Goal: Information Seeking & Learning: Learn about a topic

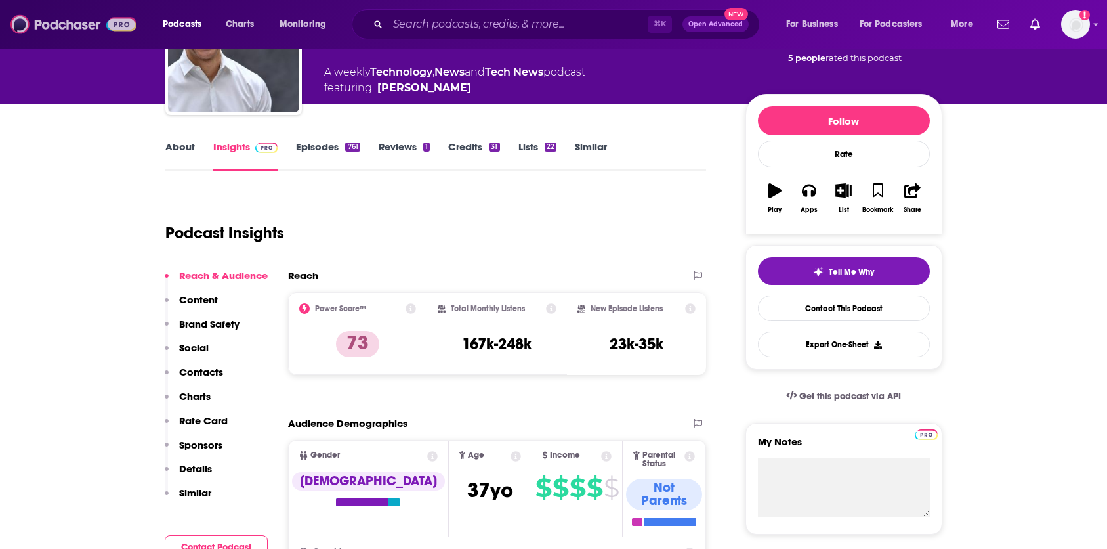
scroll to position [146, 0]
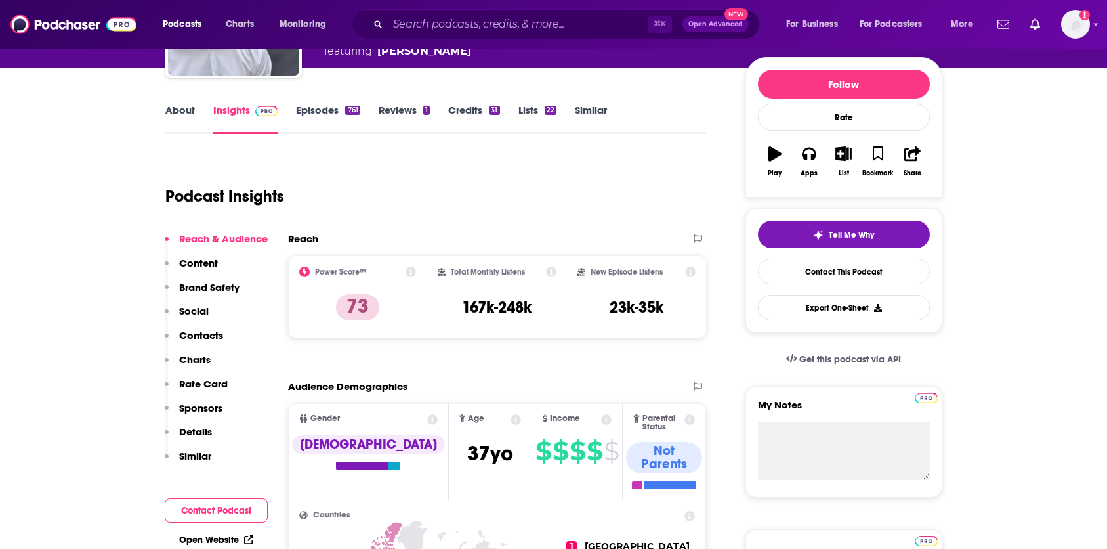
click at [332, 114] on link "Episodes 761" at bounding box center [328, 119] width 64 height 30
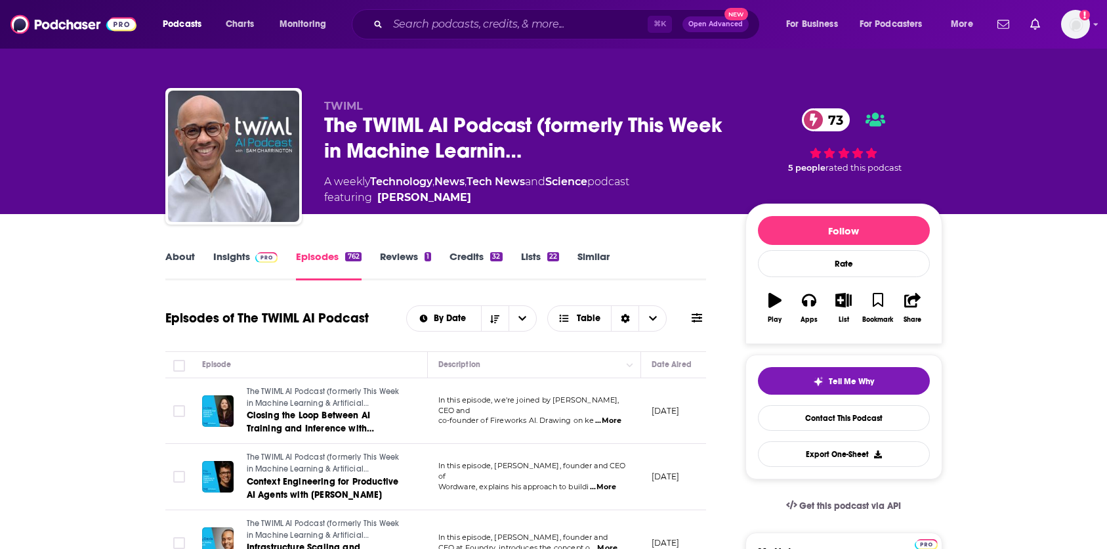
click at [230, 257] on link "Insights" at bounding box center [245, 265] width 65 height 30
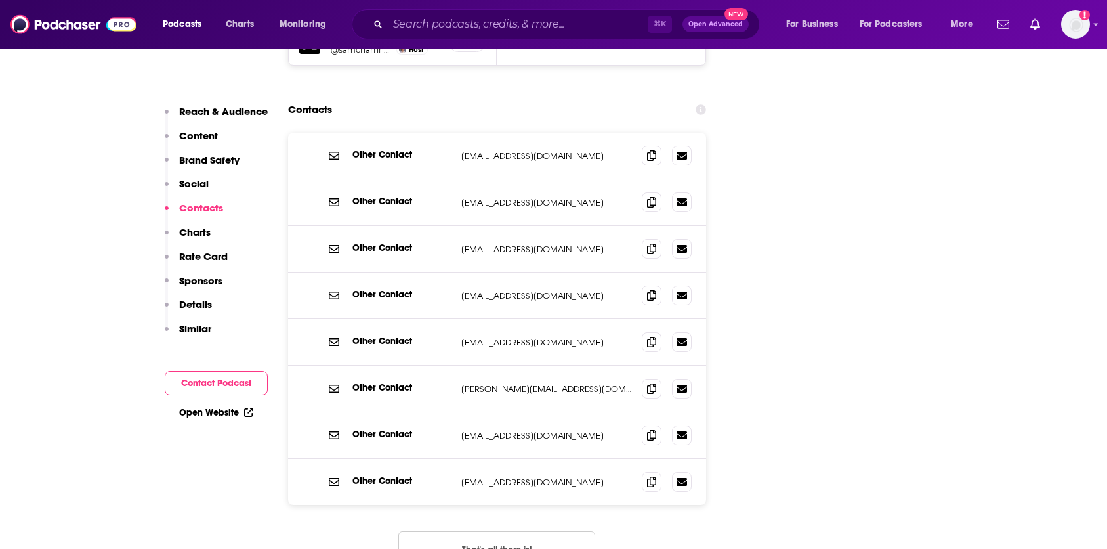
scroll to position [1661, 0]
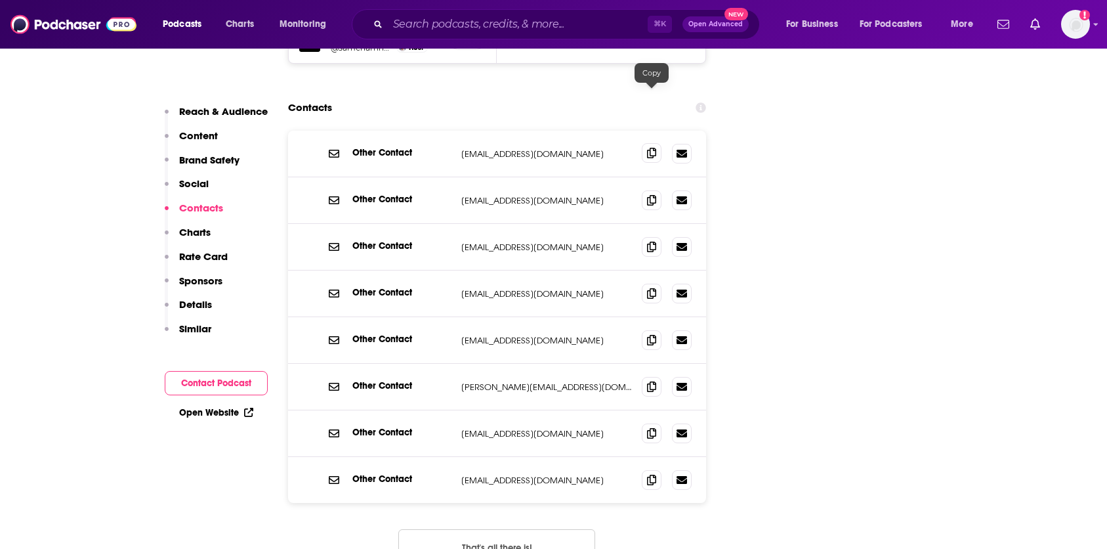
click at [656, 143] on span at bounding box center [652, 153] width 20 height 20
click at [655, 288] on icon at bounding box center [651, 293] width 9 height 11
click at [651, 381] on icon at bounding box center [651, 386] width 9 height 11
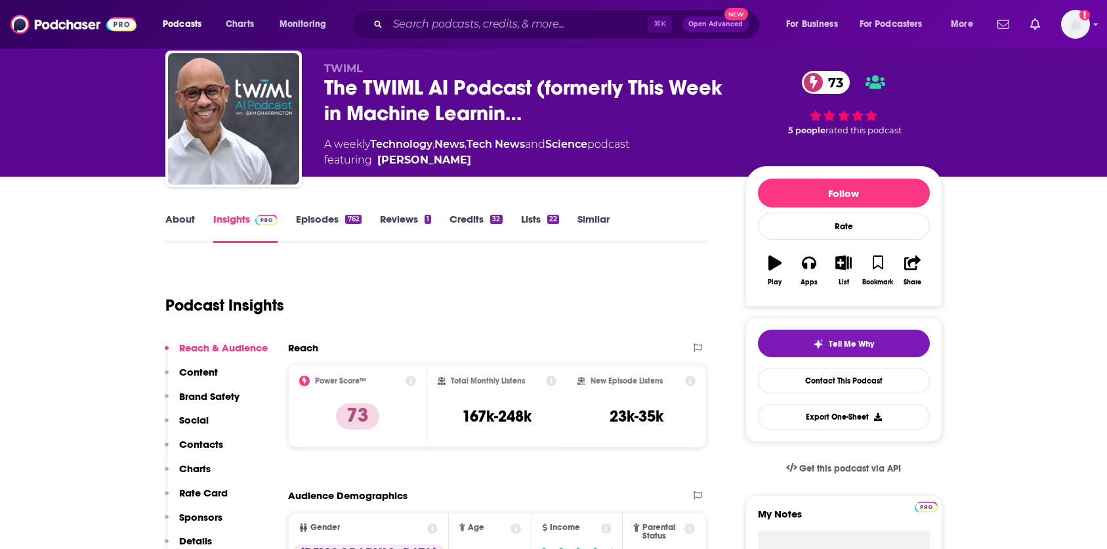
scroll to position [32, 0]
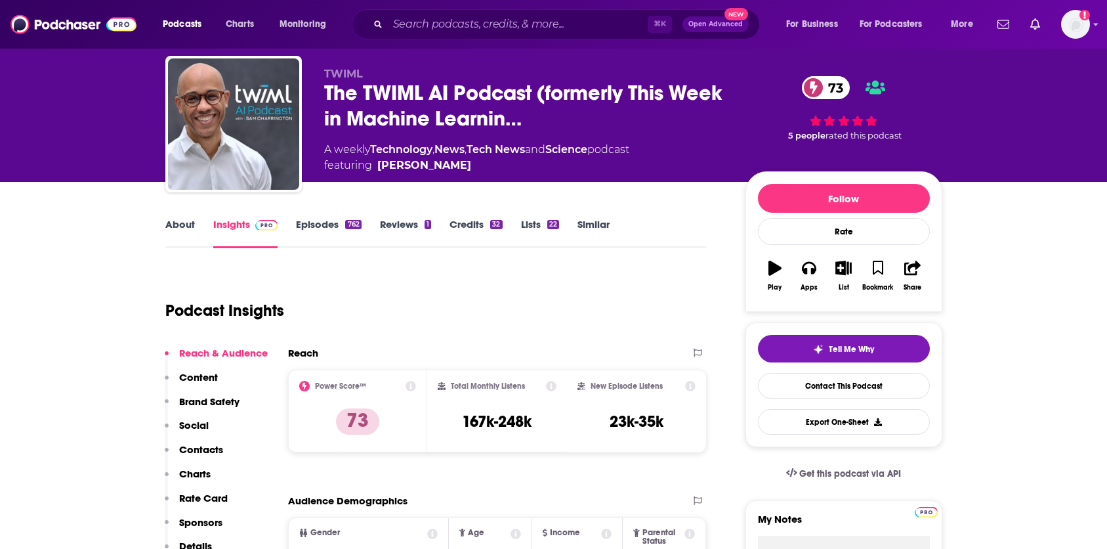
click at [475, 224] on link "Credits 32" at bounding box center [476, 233] width 53 height 30
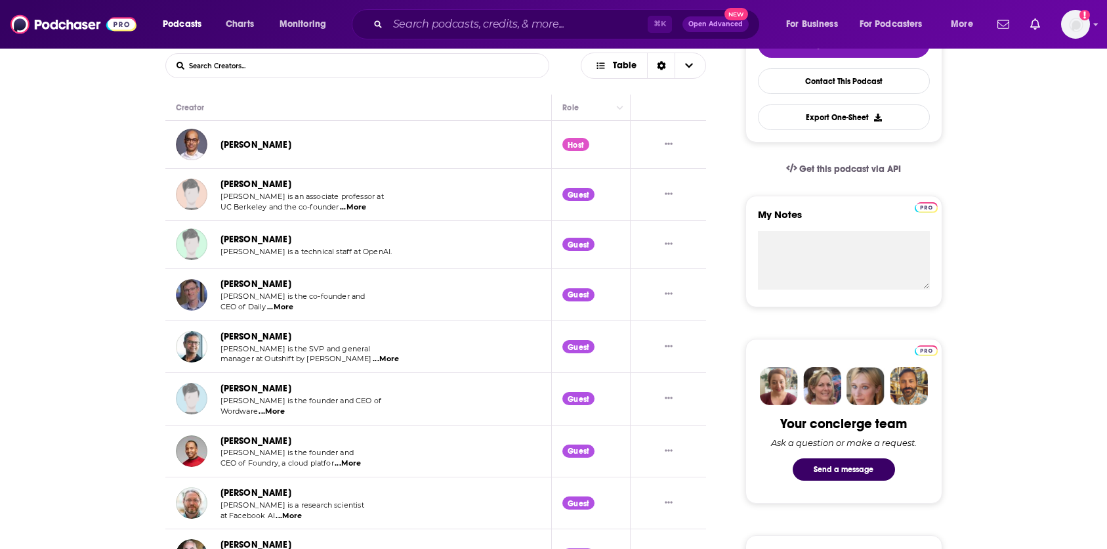
scroll to position [339, 0]
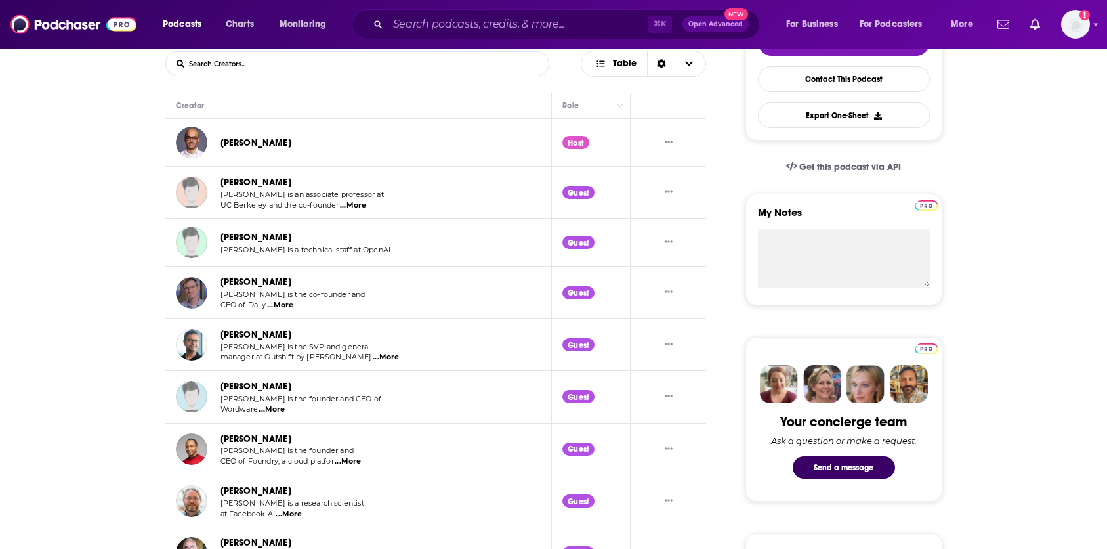
click at [353, 205] on span "...More" at bounding box center [353, 205] width 26 height 11
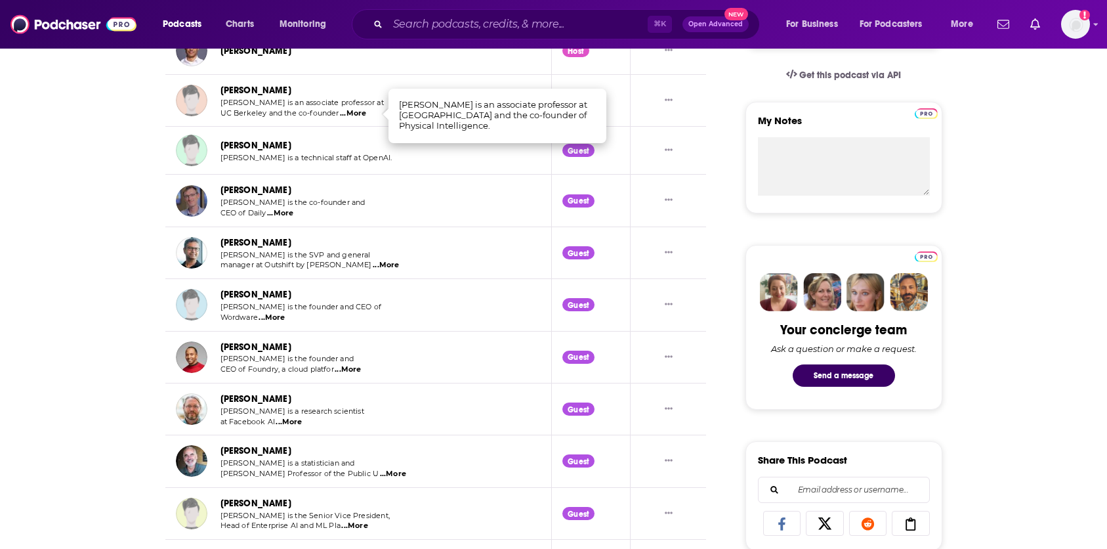
scroll to position [431, 0]
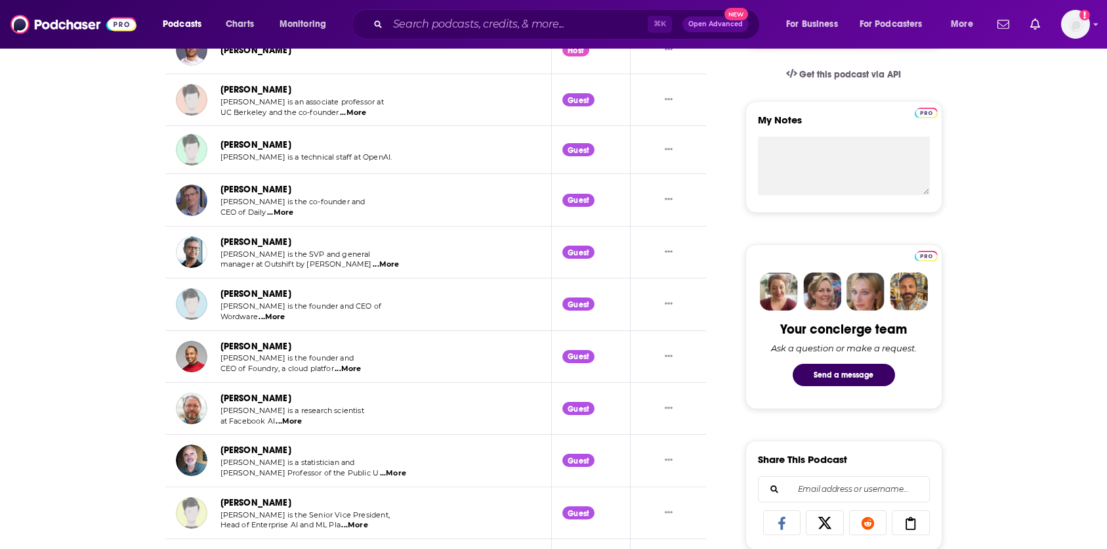
click at [282, 214] on span "...More" at bounding box center [280, 212] width 26 height 11
click at [373, 269] on span "...More" at bounding box center [386, 264] width 26 height 11
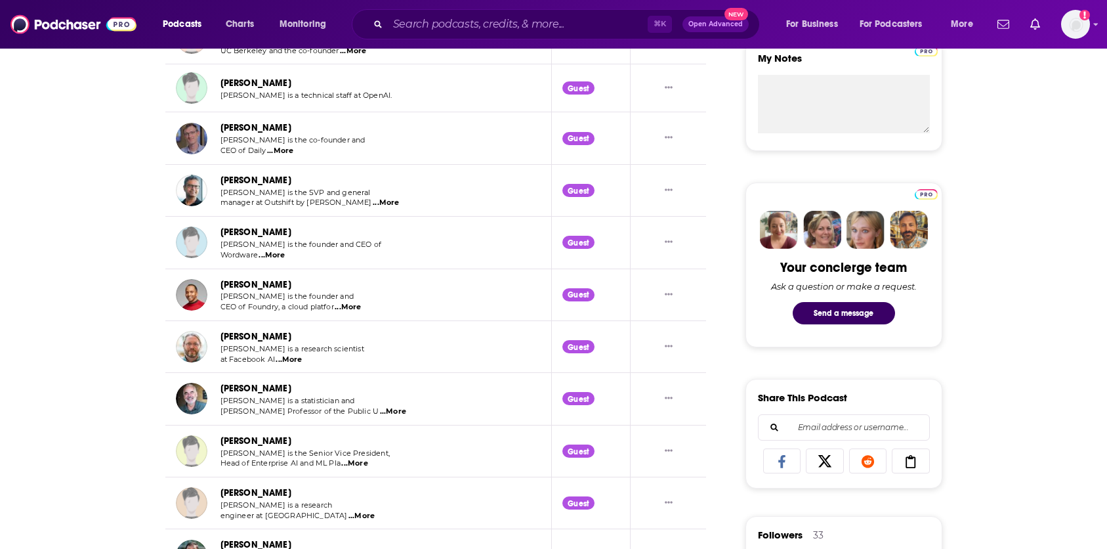
scroll to position [503, 0]
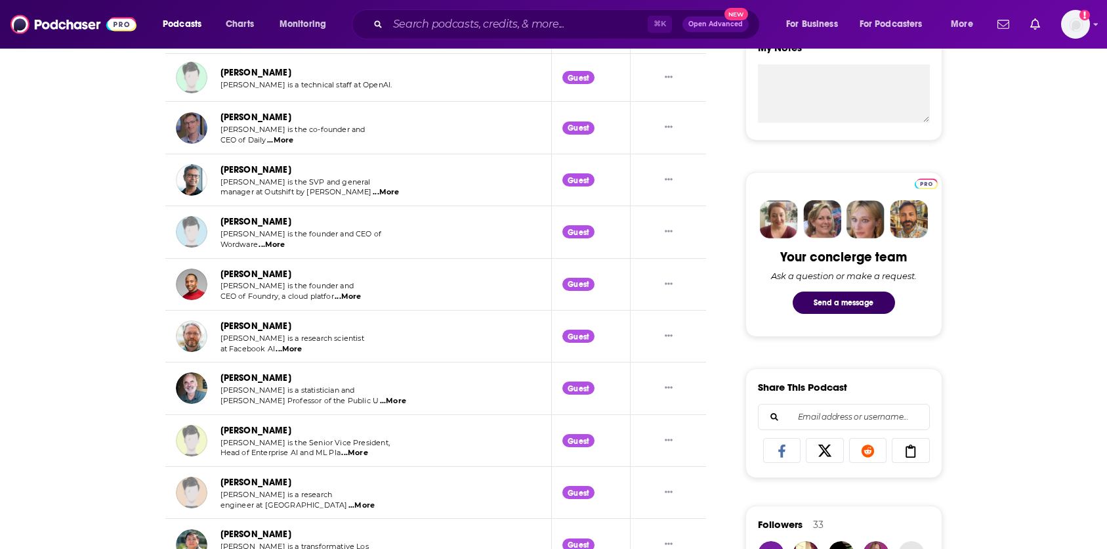
click at [276, 247] on span "...More" at bounding box center [272, 245] width 26 height 11
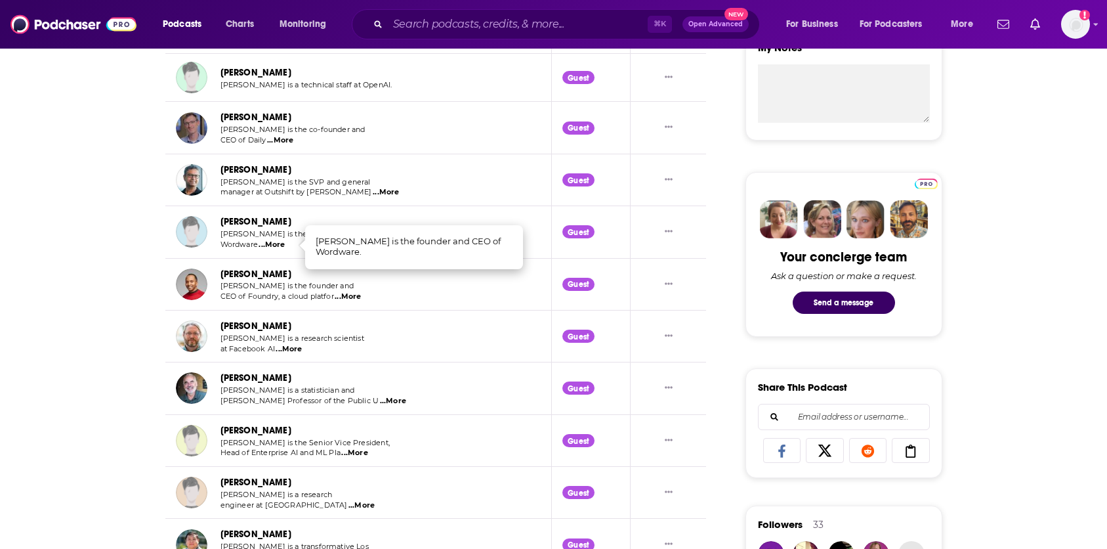
click at [123, 320] on div "About Insights Episodes 762 Reviews 1 Credits 32 Lists 22 Similar The TWIML AI …" at bounding box center [553, 522] width 1107 height 1623
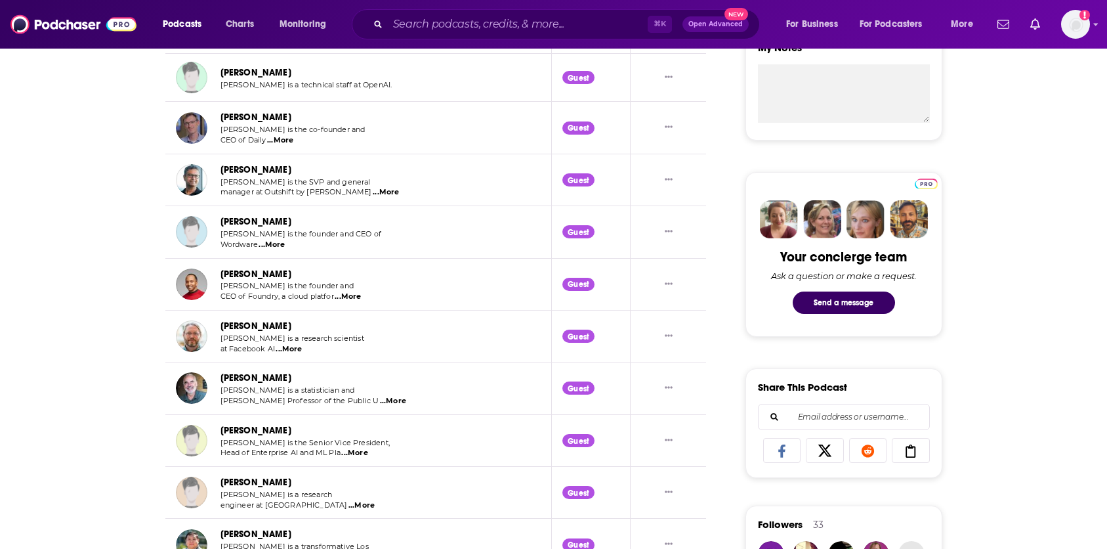
scroll to position [536, 0]
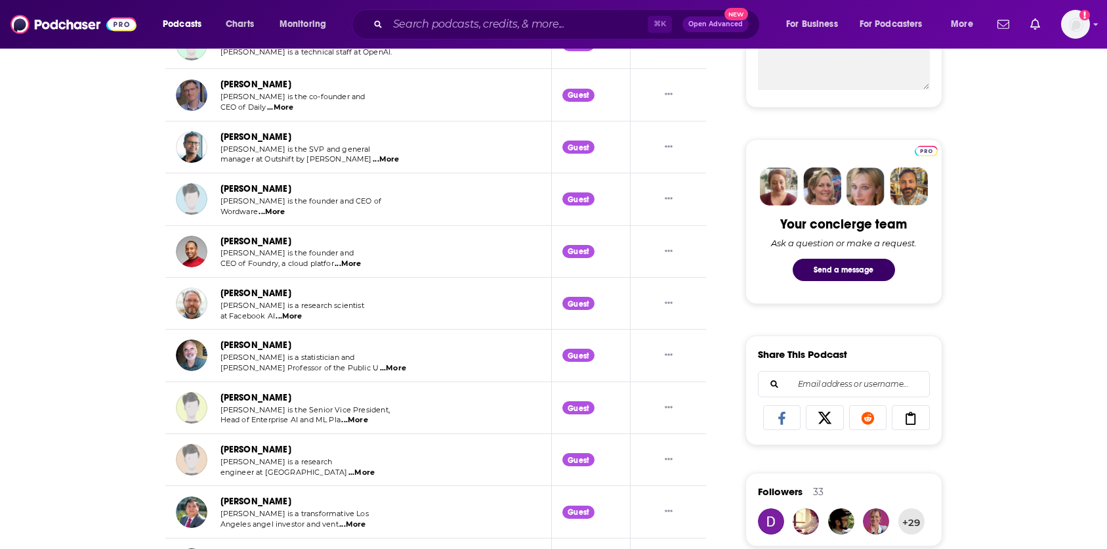
click at [353, 265] on span "...More" at bounding box center [348, 264] width 26 height 11
click at [120, 365] on div "About Insights Episodes 762 Reviews 1 Credits 32 Lists 22 Similar The TWIML AI …" at bounding box center [553, 489] width 1107 height 1623
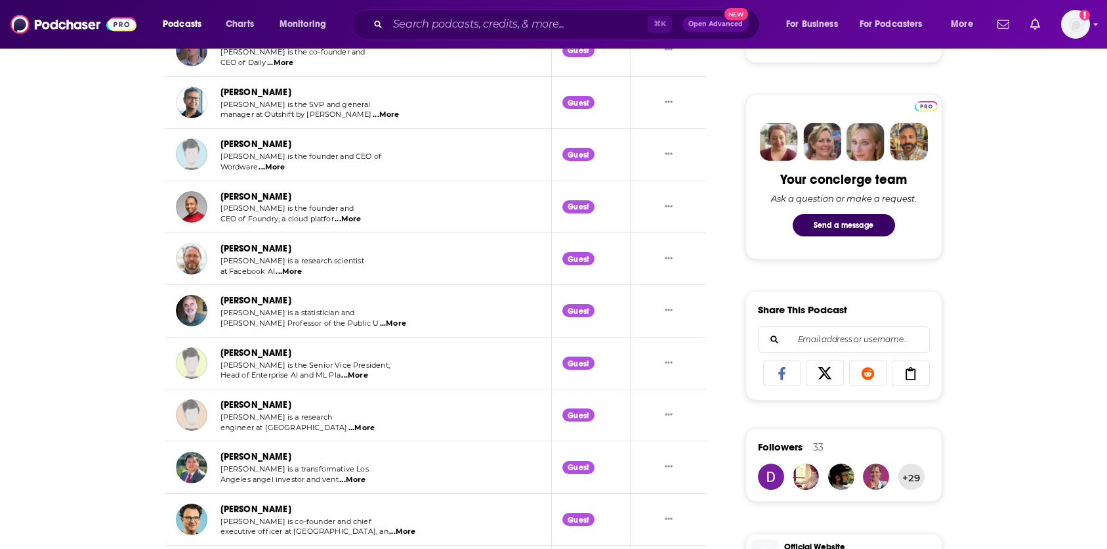
click at [297, 270] on span "...More" at bounding box center [289, 272] width 26 height 11
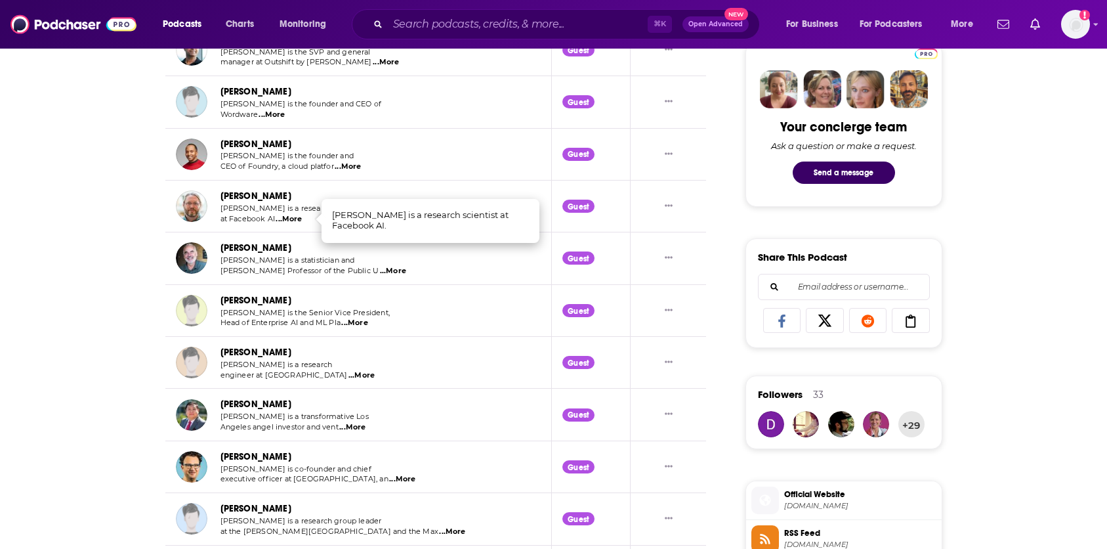
scroll to position [634, 0]
click at [380, 271] on span "...More" at bounding box center [393, 270] width 26 height 11
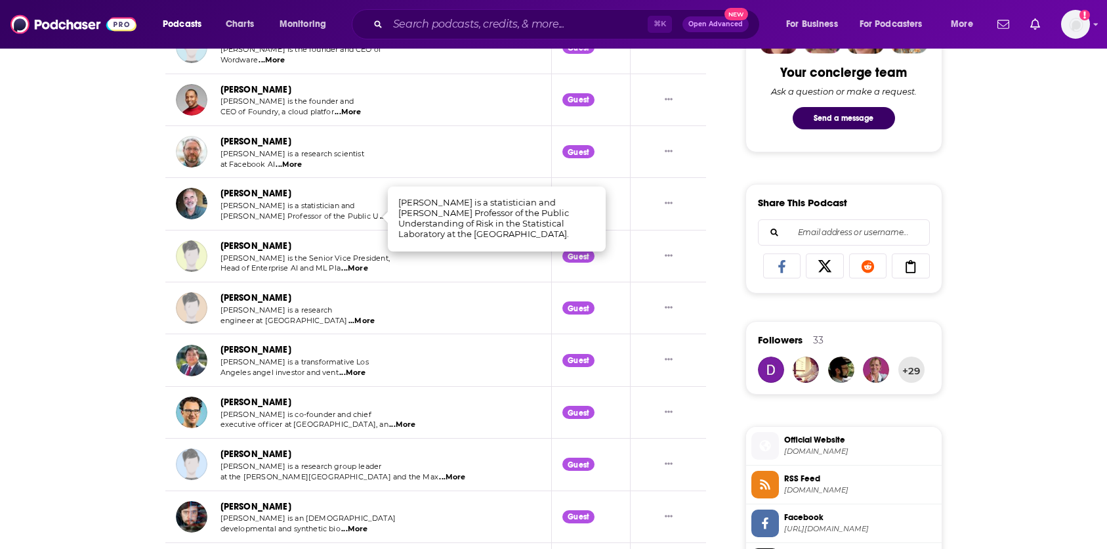
scroll to position [697, 0]
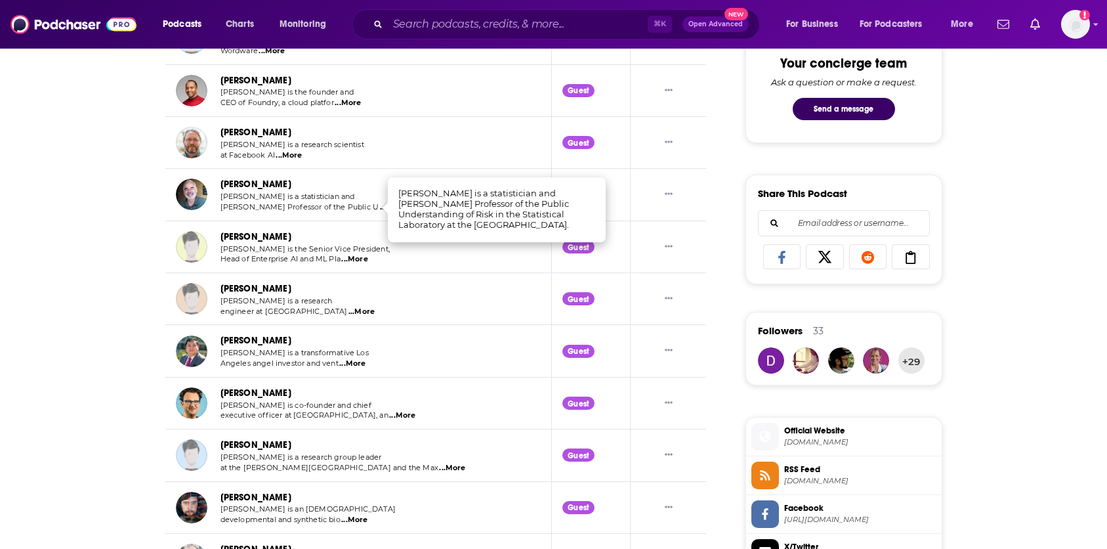
click at [361, 259] on span "...More" at bounding box center [354, 259] width 26 height 11
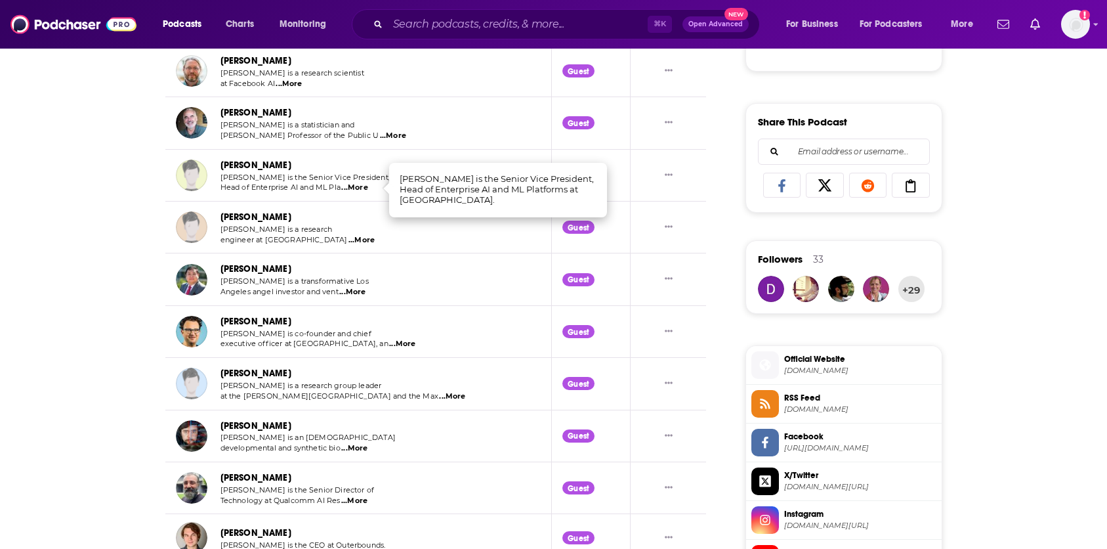
scroll to position [791, 0]
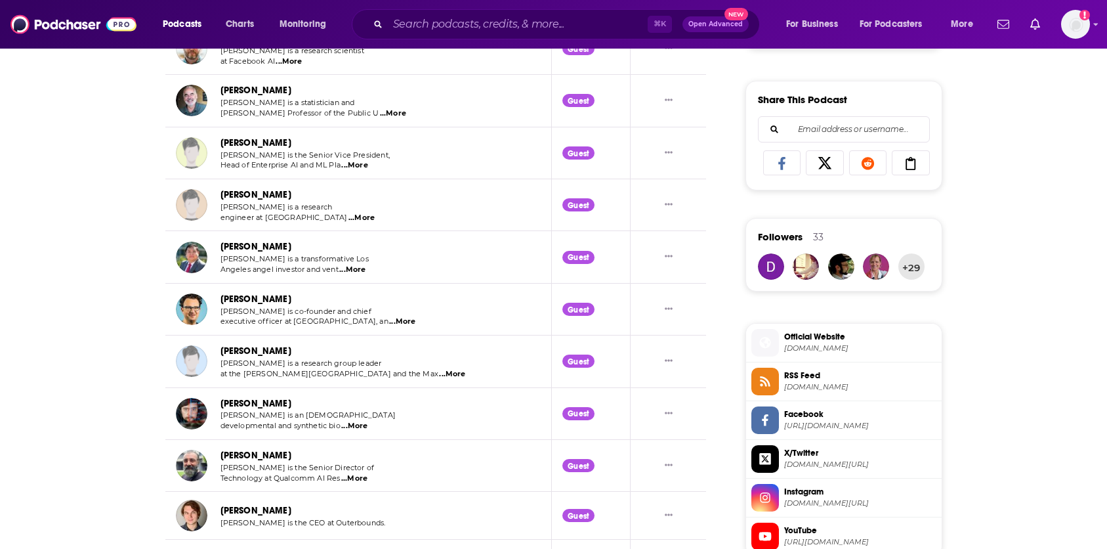
click at [349, 218] on span "...More" at bounding box center [362, 218] width 26 height 11
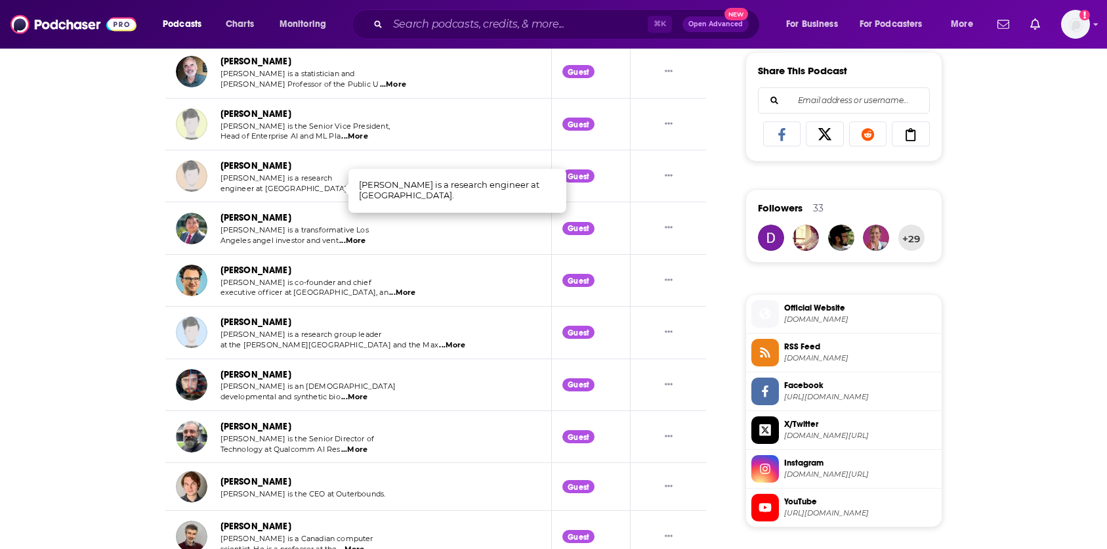
scroll to position [840, 0]
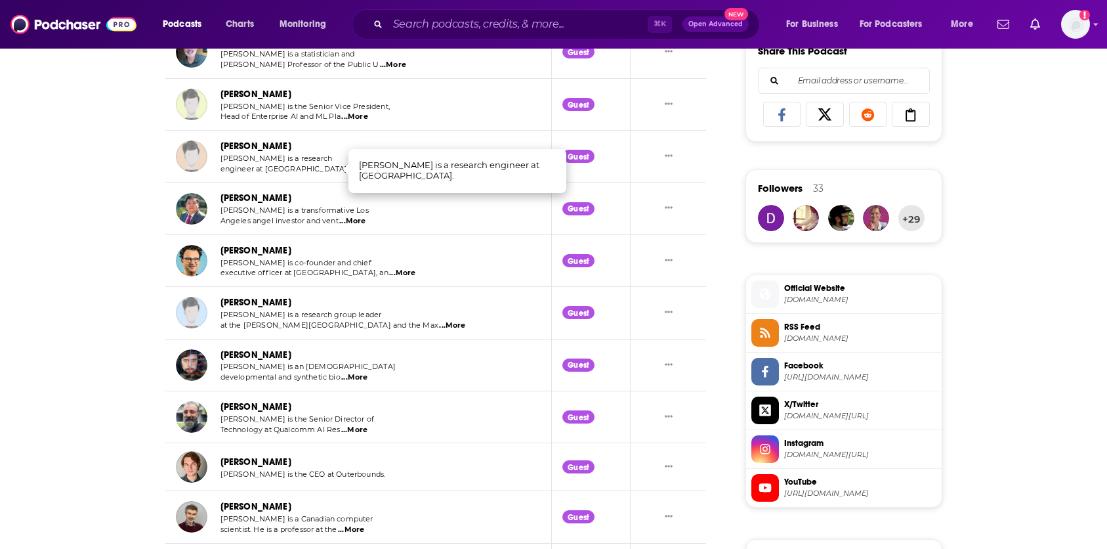
click at [354, 224] on span "...More" at bounding box center [352, 221] width 26 height 11
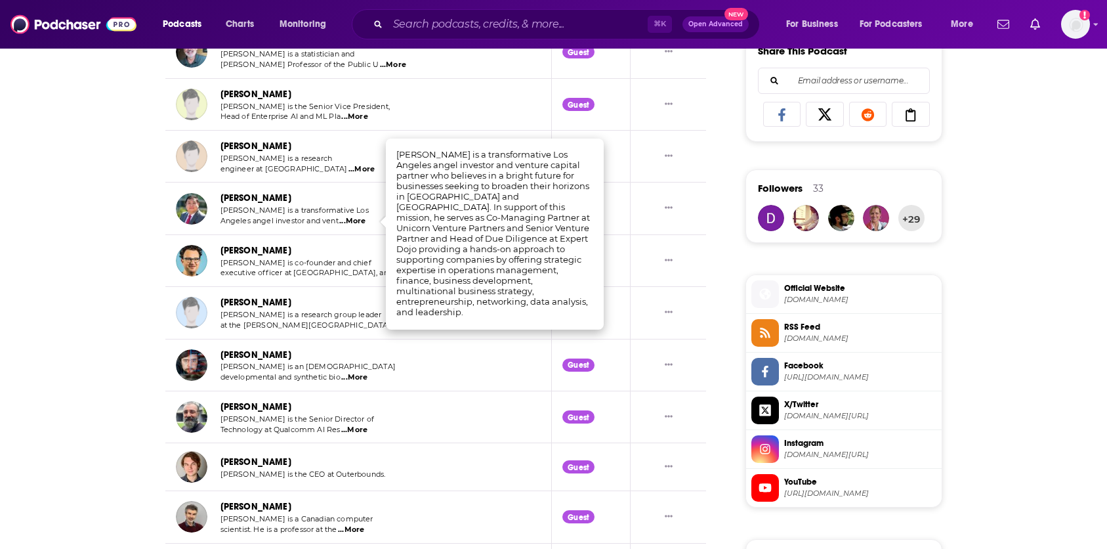
scroll to position [899, 0]
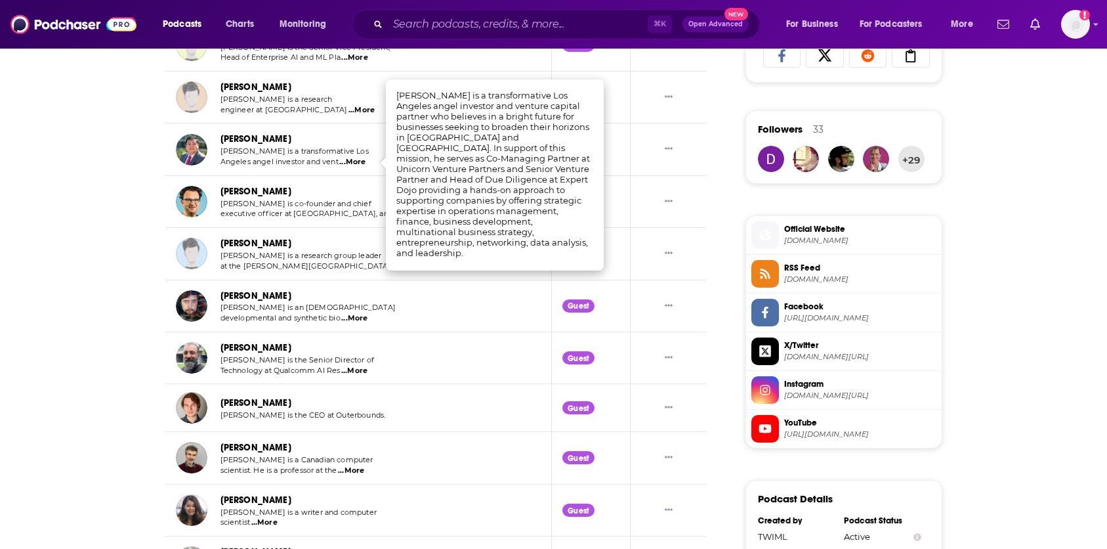
click at [389, 211] on span "...More" at bounding box center [402, 214] width 26 height 11
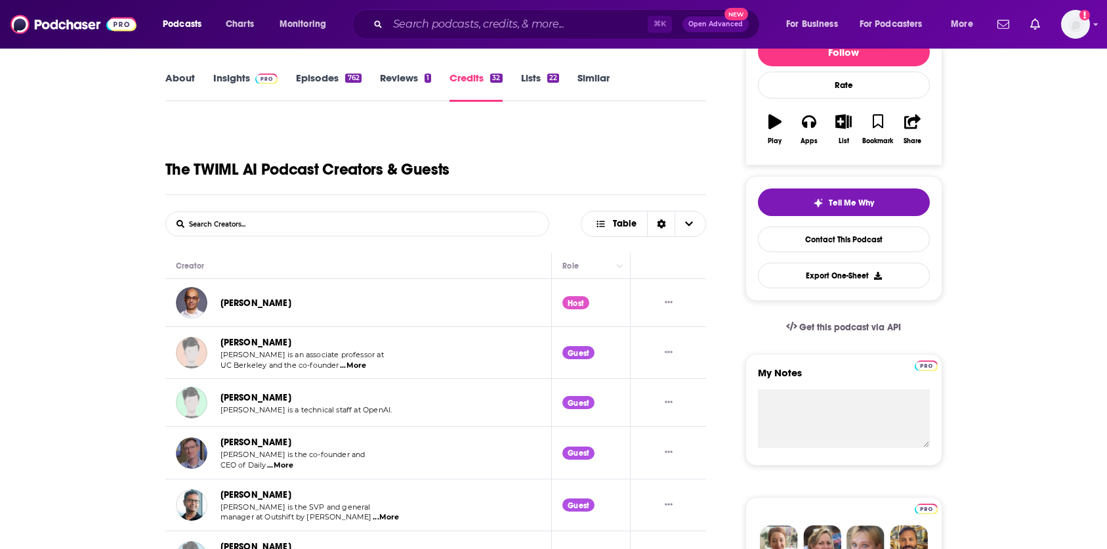
scroll to position [0, 0]
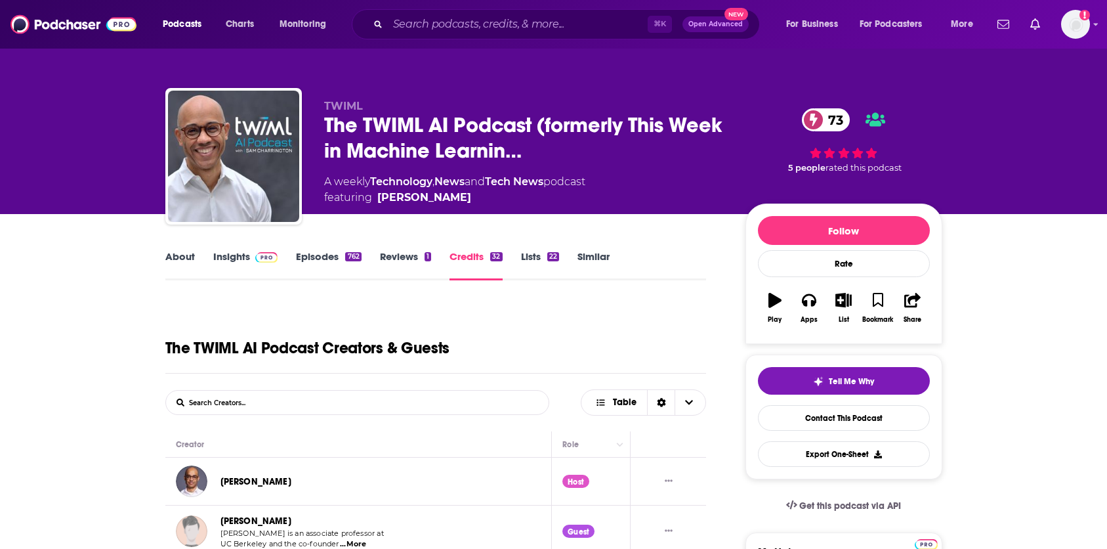
click at [316, 263] on link "Episodes 762" at bounding box center [328, 265] width 65 height 30
